Goal: Navigation & Orientation: Find specific page/section

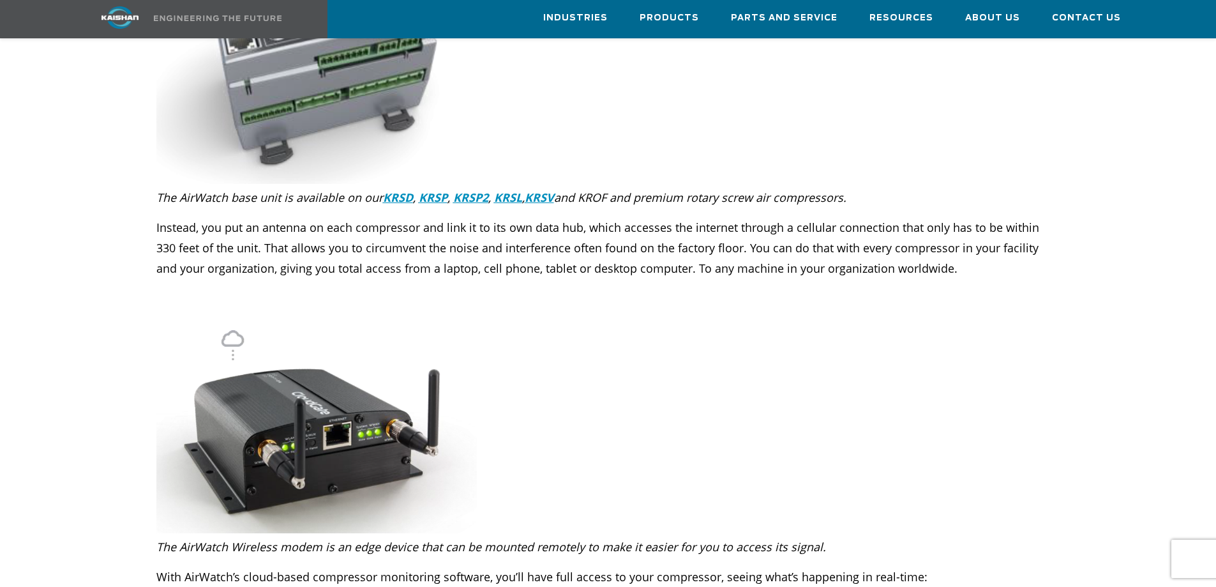
scroll to position [1915, 0]
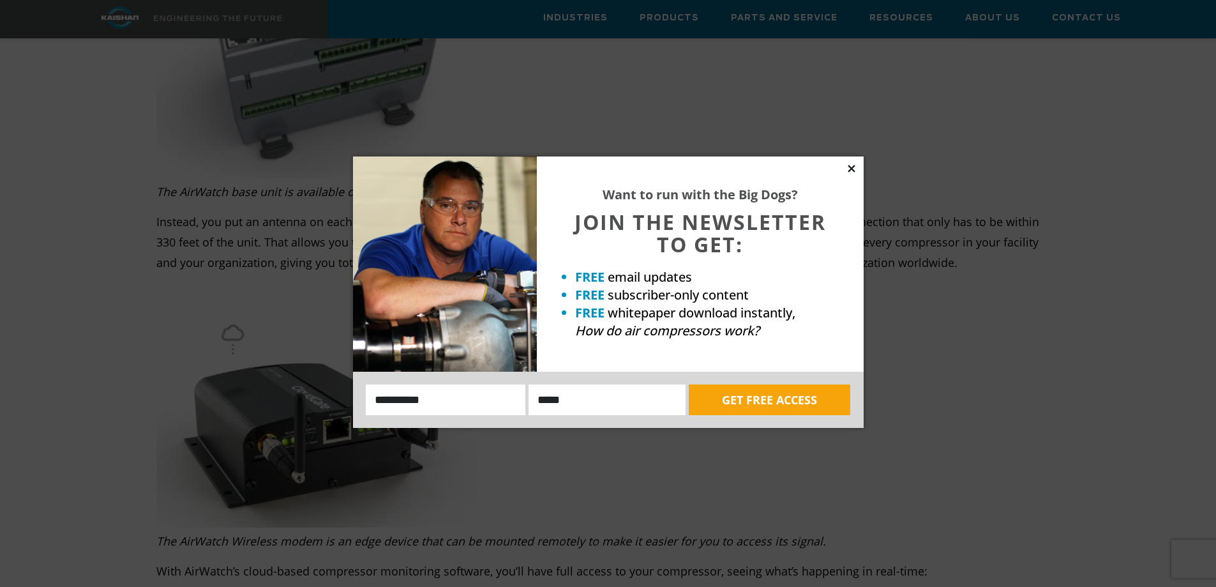
click at [850, 167] on icon at bounding box center [851, 168] width 7 height 7
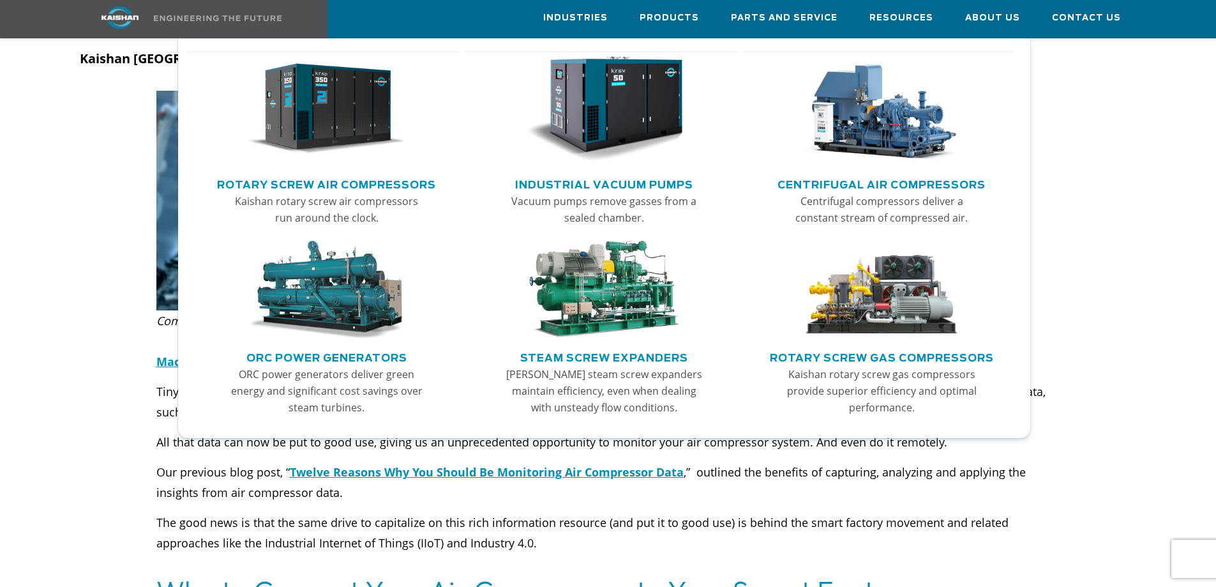
scroll to position [128, 0]
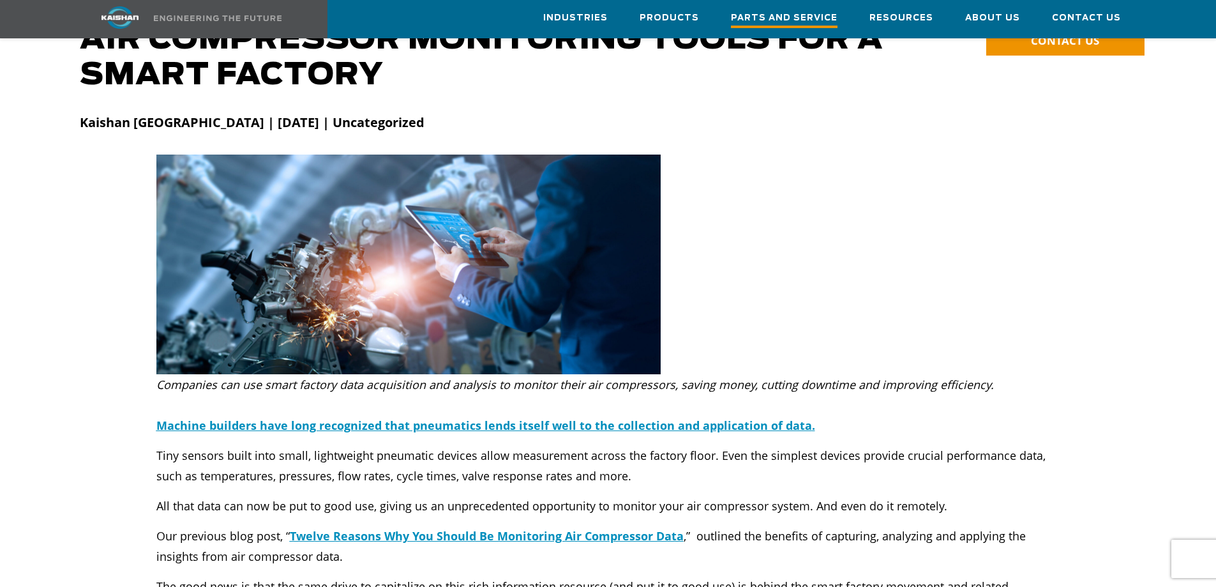
click at [767, 17] on span "Parts and Service" at bounding box center [784, 19] width 107 height 17
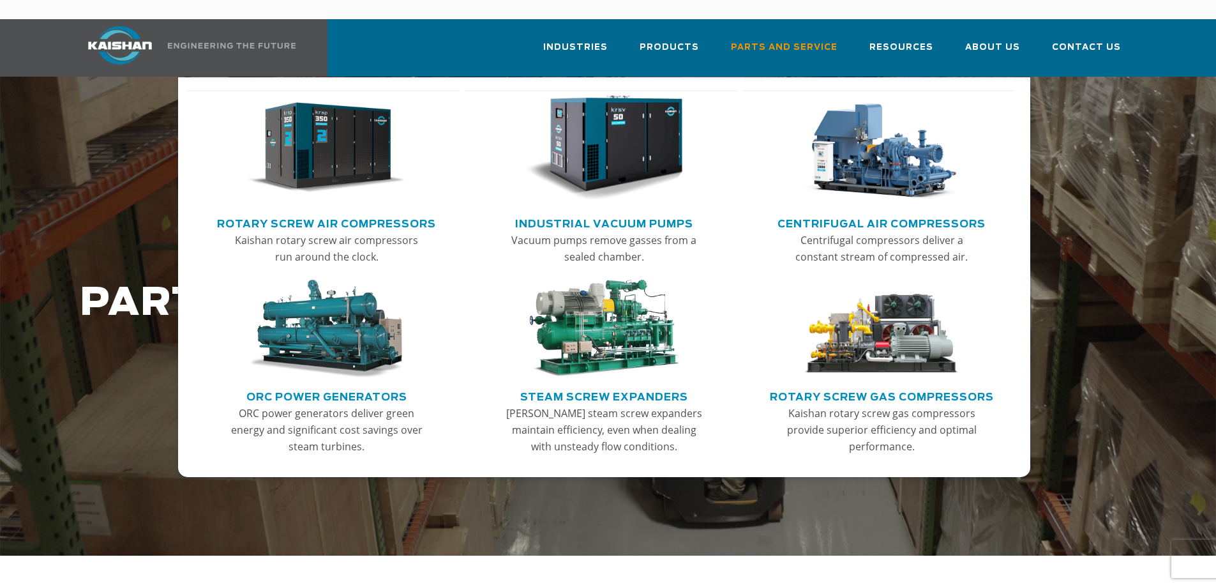
click at [330, 213] on link "Rotary Screw Air Compressors" at bounding box center [326, 222] width 219 height 19
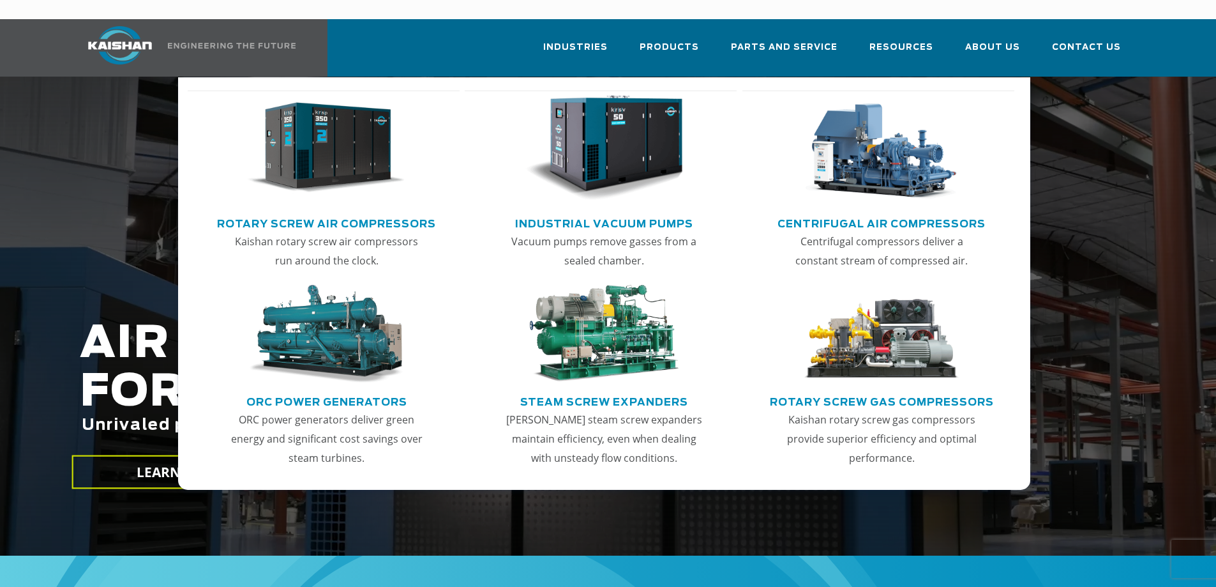
click at [317, 213] on link "Rotary Screw Air Compressors" at bounding box center [326, 222] width 219 height 19
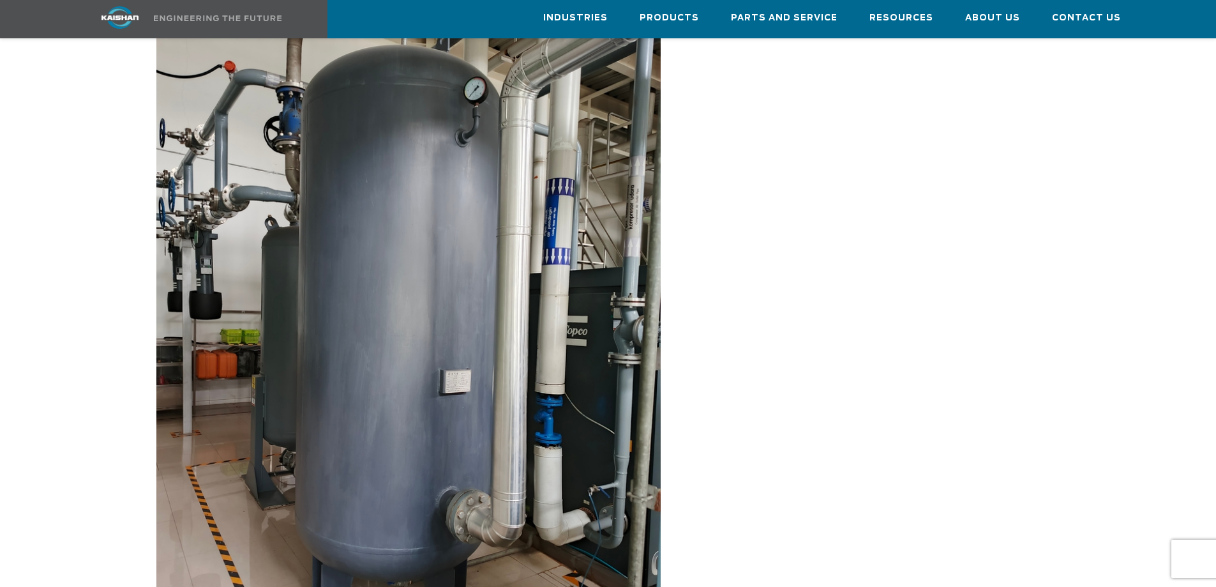
scroll to position [4342, 0]
